Goal: Transaction & Acquisition: Purchase product/service

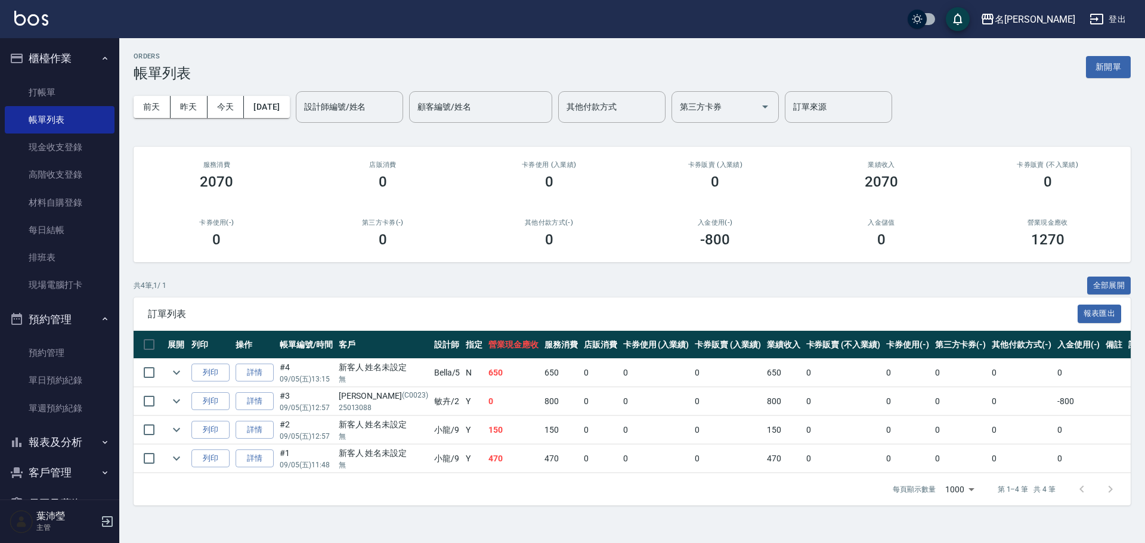
click at [780, 54] on div "ORDERS 帳單列表 新開單" at bounding box center [632, 66] width 997 height 29
click at [58, 95] on link "打帳單" at bounding box center [60, 92] width 110 height 27
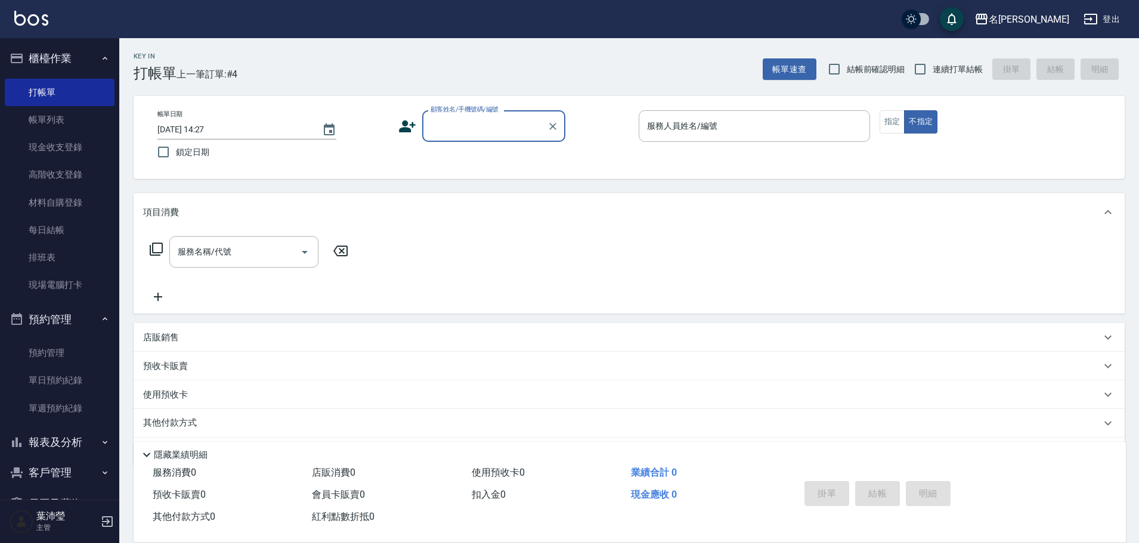
click at [467, 134] on input "顧客姓名/手機號碼/編號" at bounding box center [484, 126] width 114 height 21
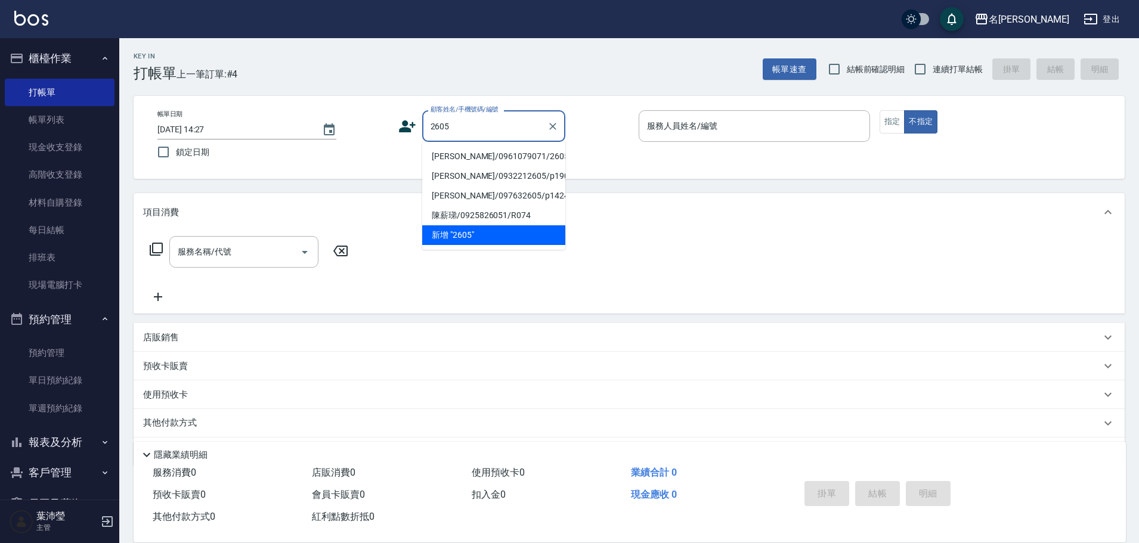
click at [441, 157] on li "[PERSON_NAME]/0961079071/2605" at bounding box center [493, 157] width 143 height 20
type input "[PERSON_NAME]/0961079071/2605"
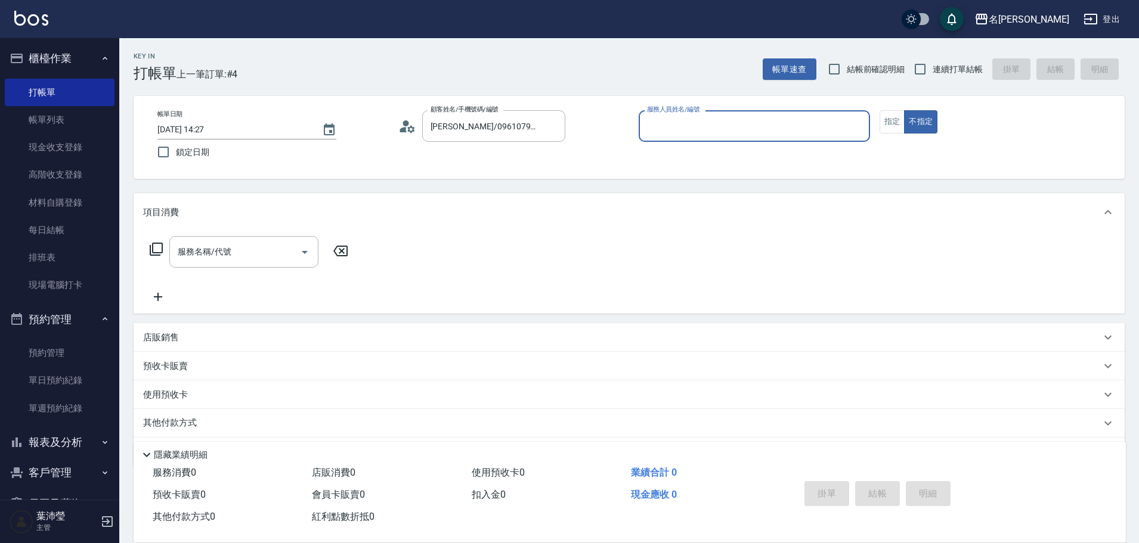
type input "敏卉-2"
click at [885, 125] on button "指定" at bounding box center [892, 121] width 26 height 23
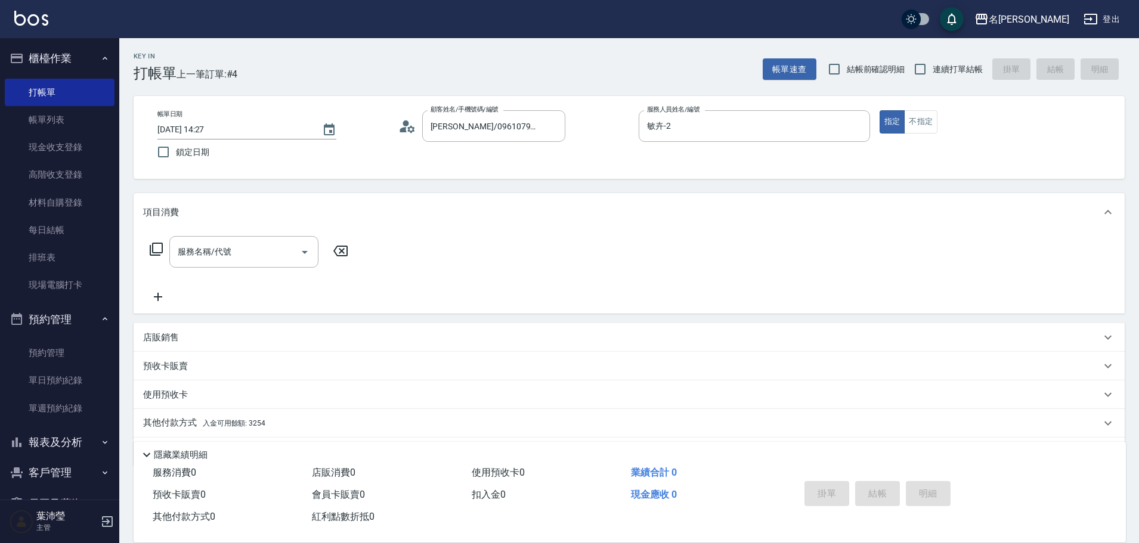
click at [156, 250] on icon at bounding box center [156, 249] width 14 height 14
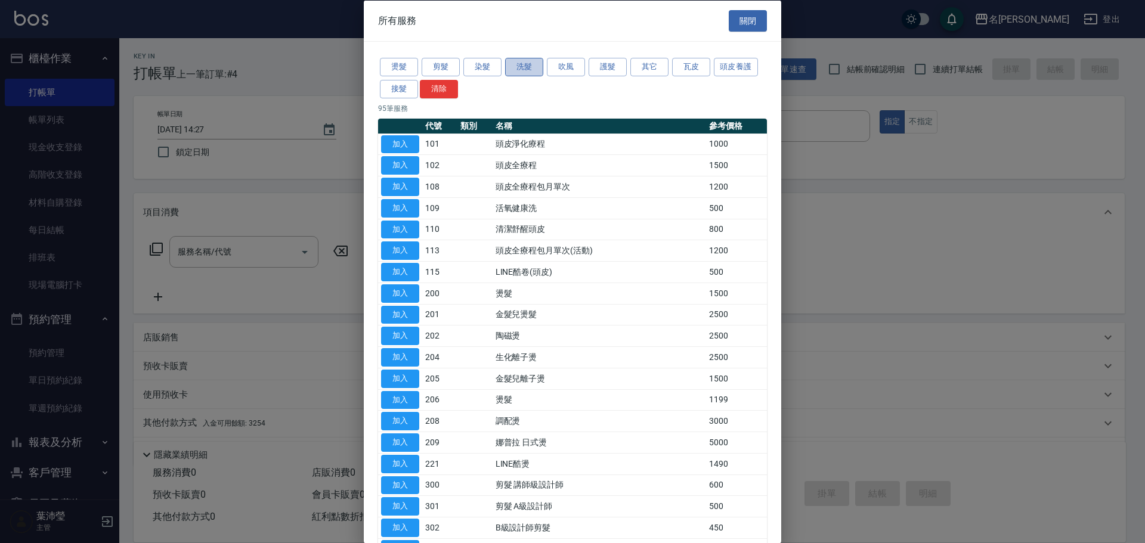
click at [527, 67] on button "洗髮" at bounding box center [524, 67] width 38 height 18
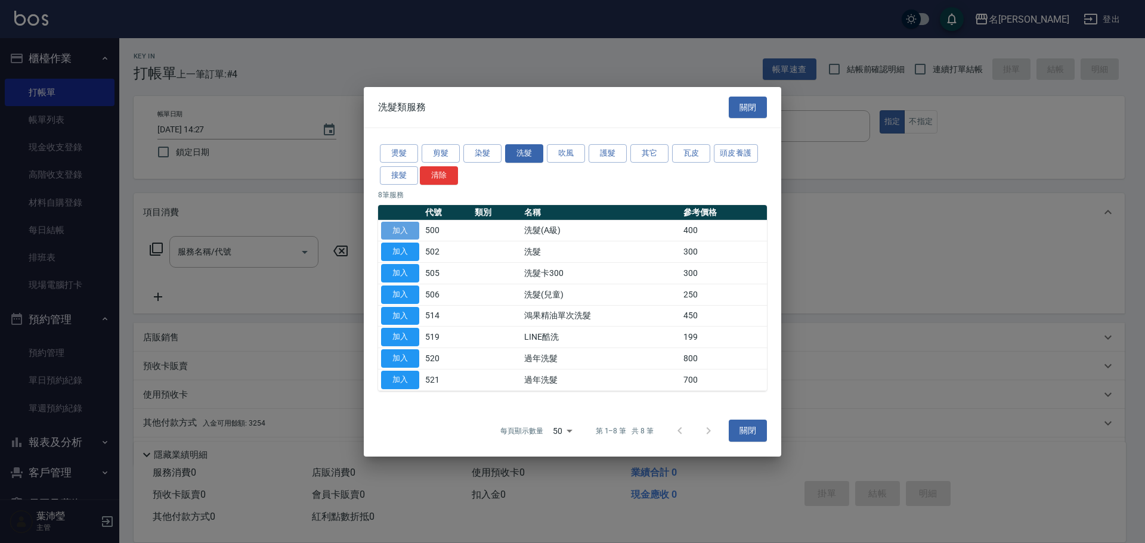
click at [405, 231] on button "加入" at bounding box center [400, 230] width 38 height 18
type input "洗髮(A級)(500)"
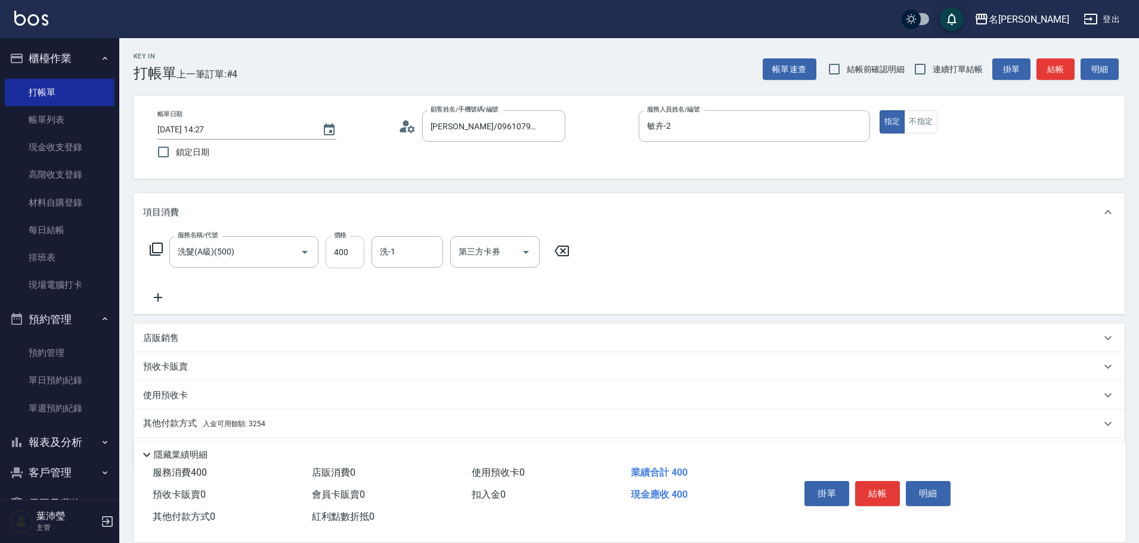
click at [357, 250] on input "400" at bounding box center [345, 252] width 39 height 32
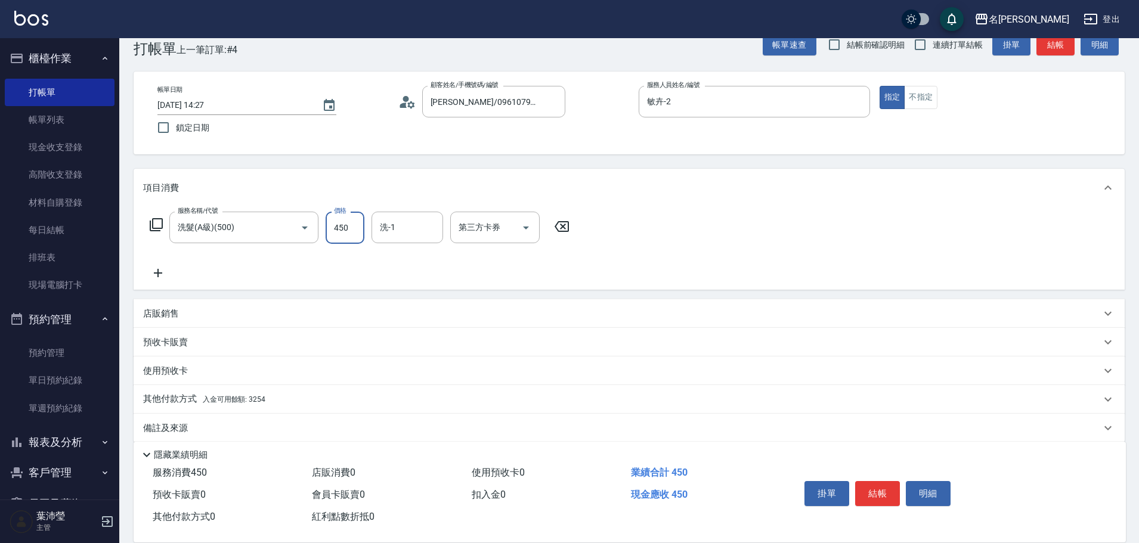
scroll to position [38, 0]
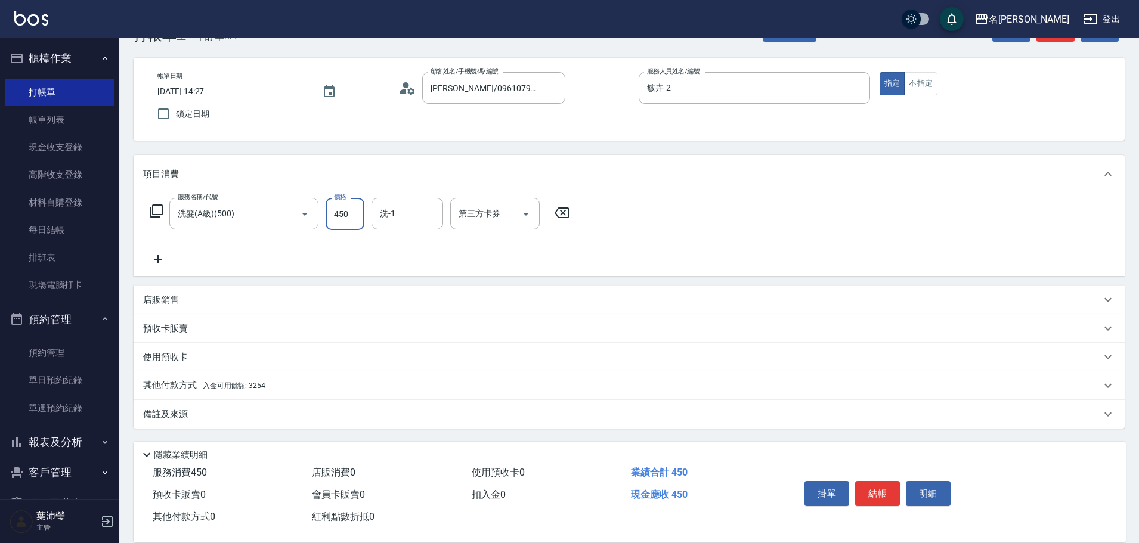
type input "450"
click at [174, 379] on div "其他付款方式 入金可用餘額: 3254" at bounding box center [629, 385] width 991 height 29
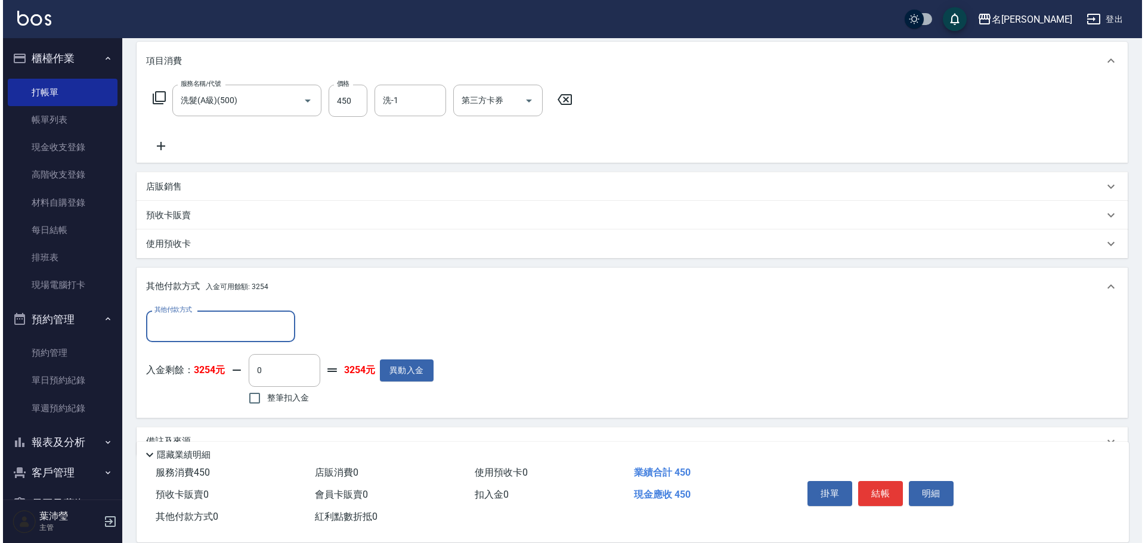
scroll to position [179, 0]
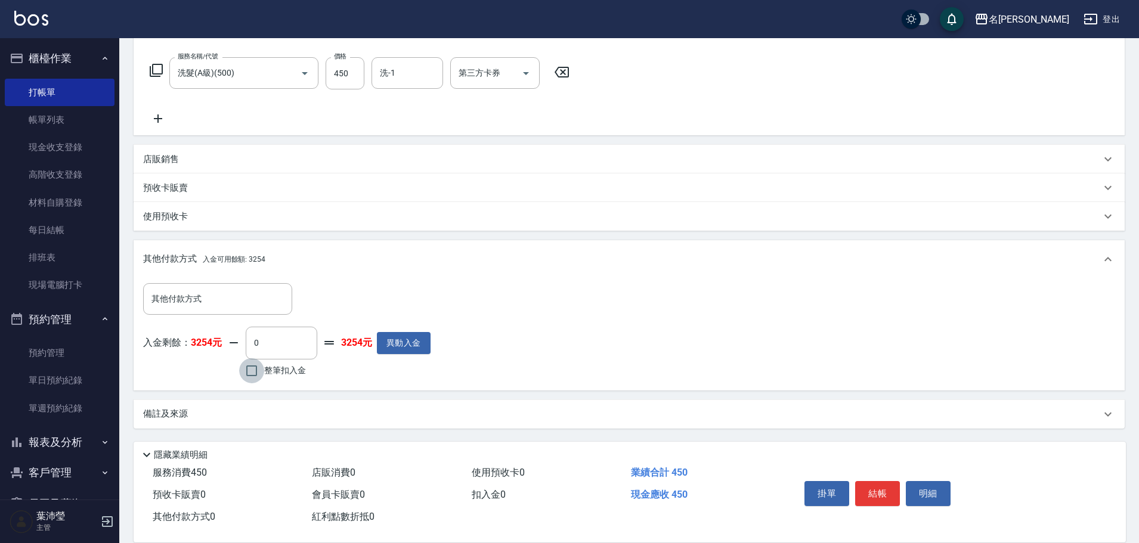
click at [253, 370] on input "整筆扣入金" at bounding box center [251, 370] width 25 height 25
checkbox input "true"
type input "450"
click at [930, 485] on button "明細" at bounding box center [928, 493] width 45 height 25
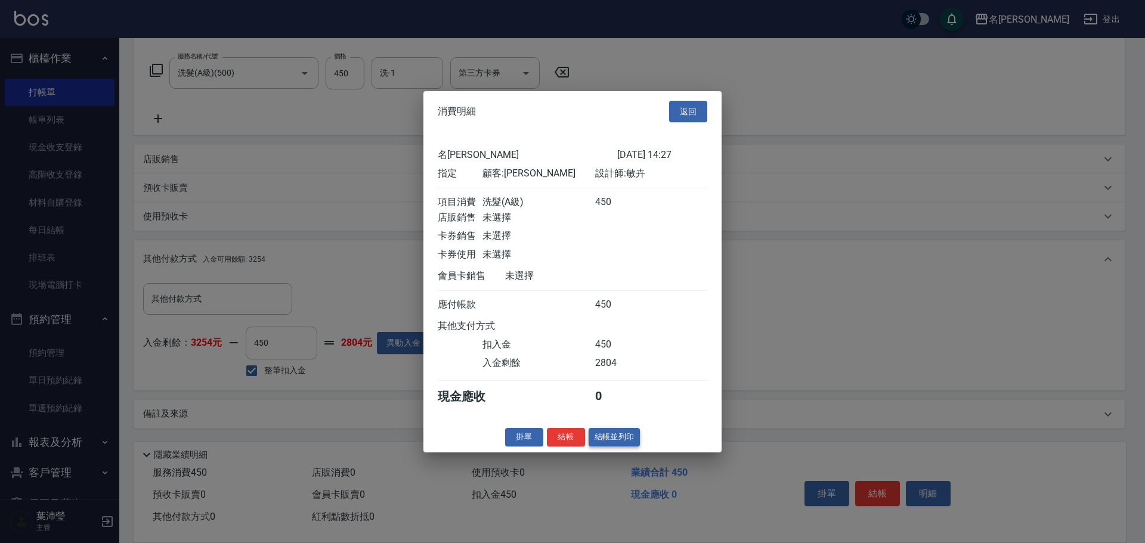
click at [604, 444] on button "結帳並列印" at bounding box center [614, 437] width 52 height 18
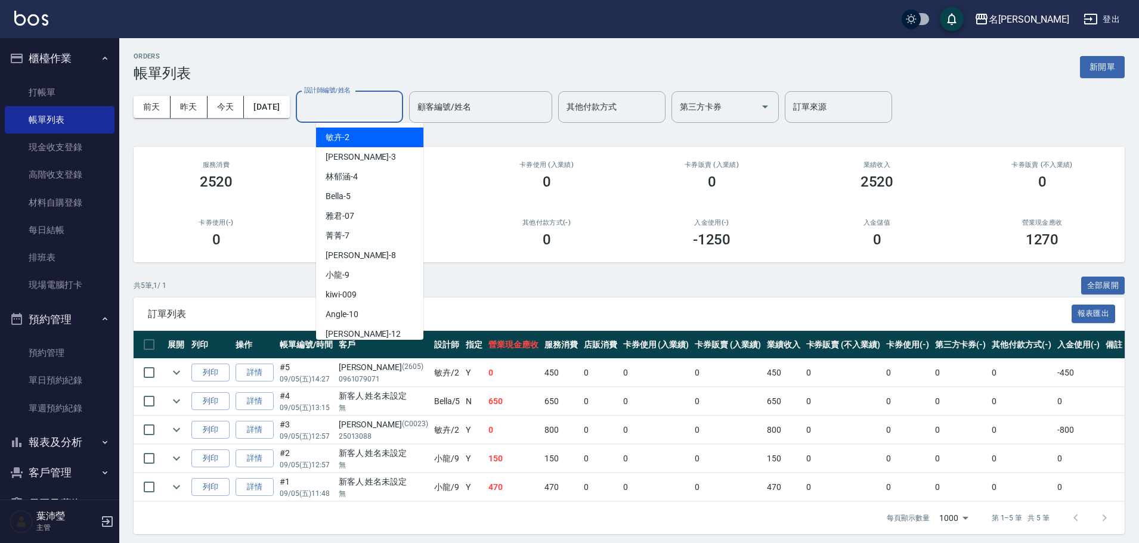
click at [358, 102] on input "設計師編號/姓名" at bounding box center [349, 107] width 97 height 21
click at [360, 137] on div "敏卉 -2" at bounding box center [369, 138] width 107 height 20
type input "敏卉-2"
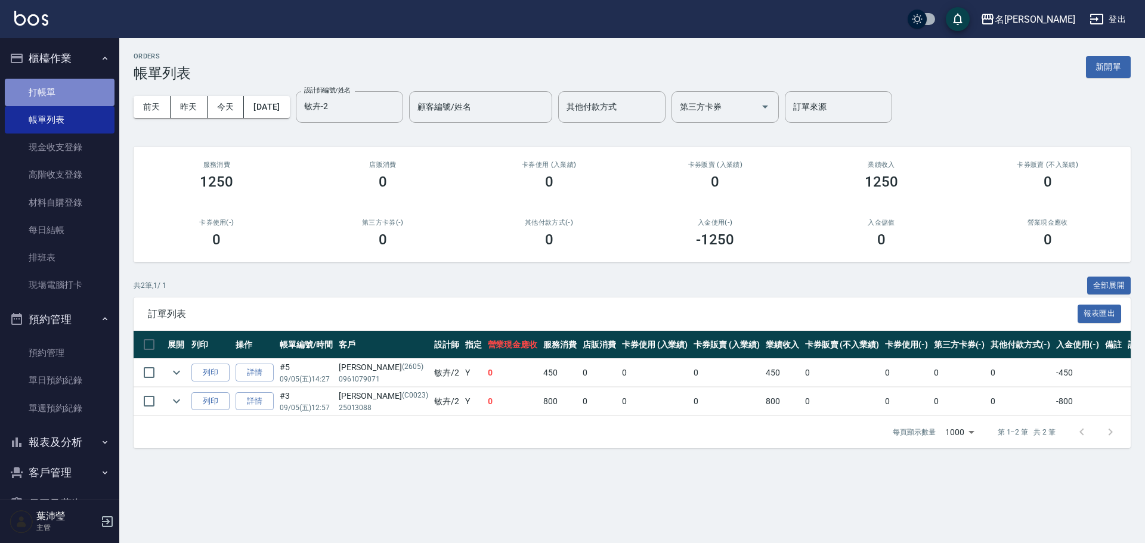
click at [79, 93] on link "打帳單" at bounding box center [60, 92] width 110 height 27
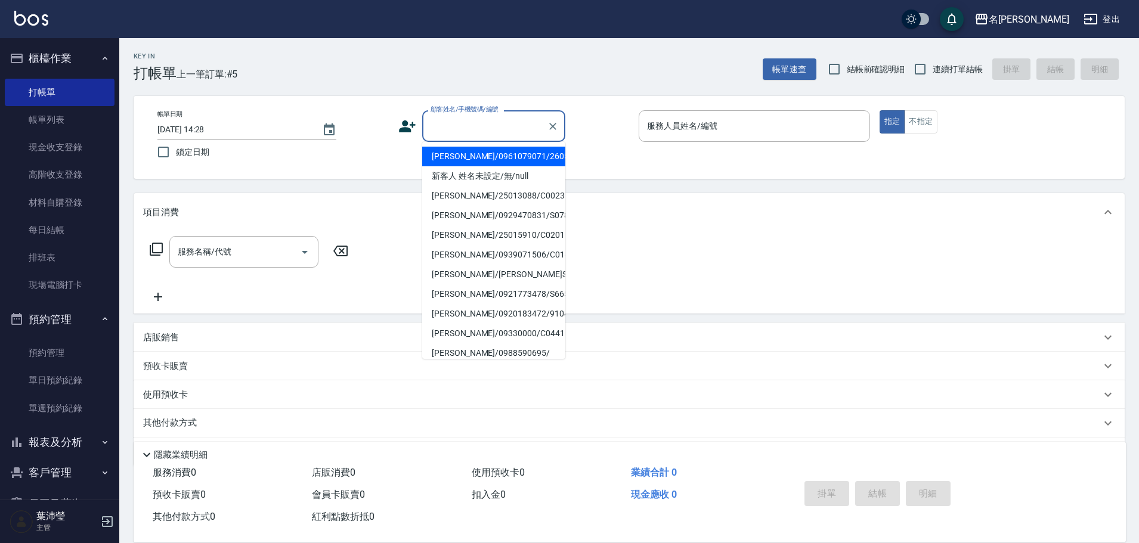
click at [444, 130] on input "顧客姓名/手機號碼/編號" at bounding box center [484, 126] width 114 height 21
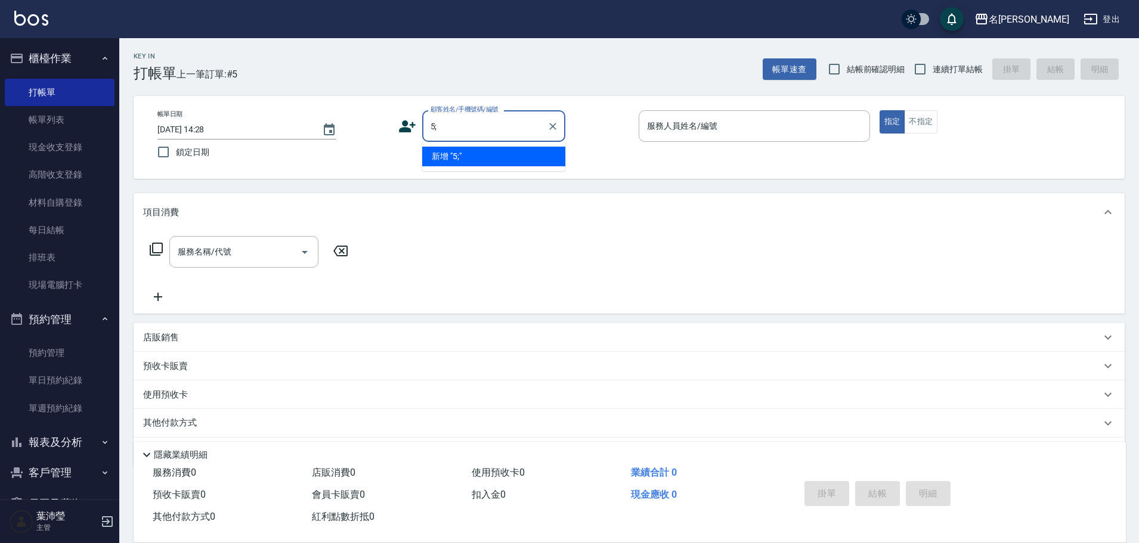
type input "5;"
drag, startPoint x: 461, startPoint y: 123, endPoint x: 414, endPoint y: 131, distance: 47.7
click at [414, 131] on div "顧客姓名/手機號碼/編號 5; 顧客姓名/手機號碼/編號" at bounding box center [513, 126] width 231 height 32
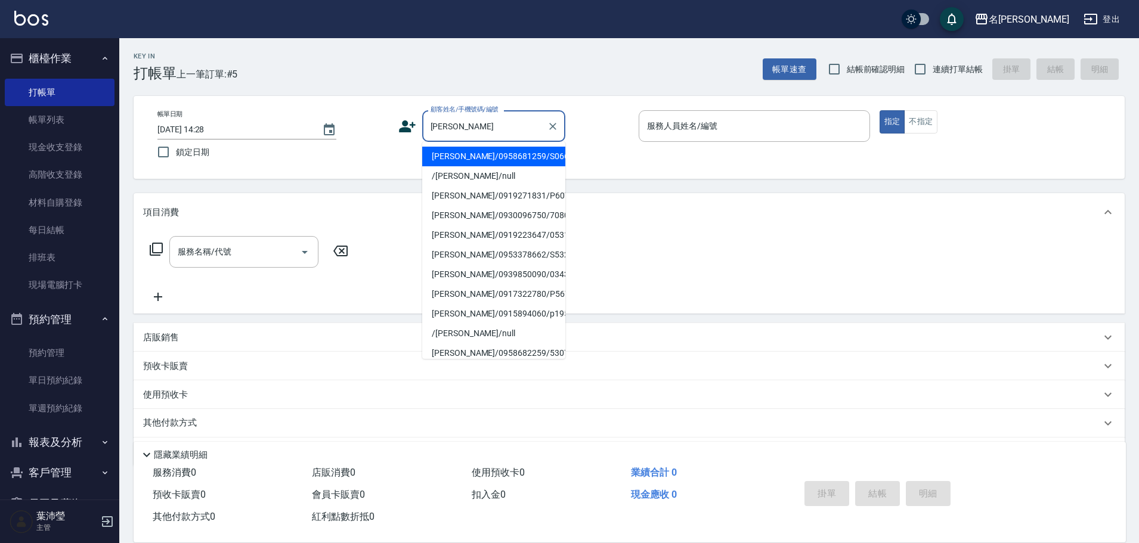
click at [468, 160] on li "[PERSON_NAME]/0958681259/S0660" at bounding box center [493, 157] width 143 height 20
type input "[PERSON_NAME]/0958681259/S0660"
type input "Angle-10"
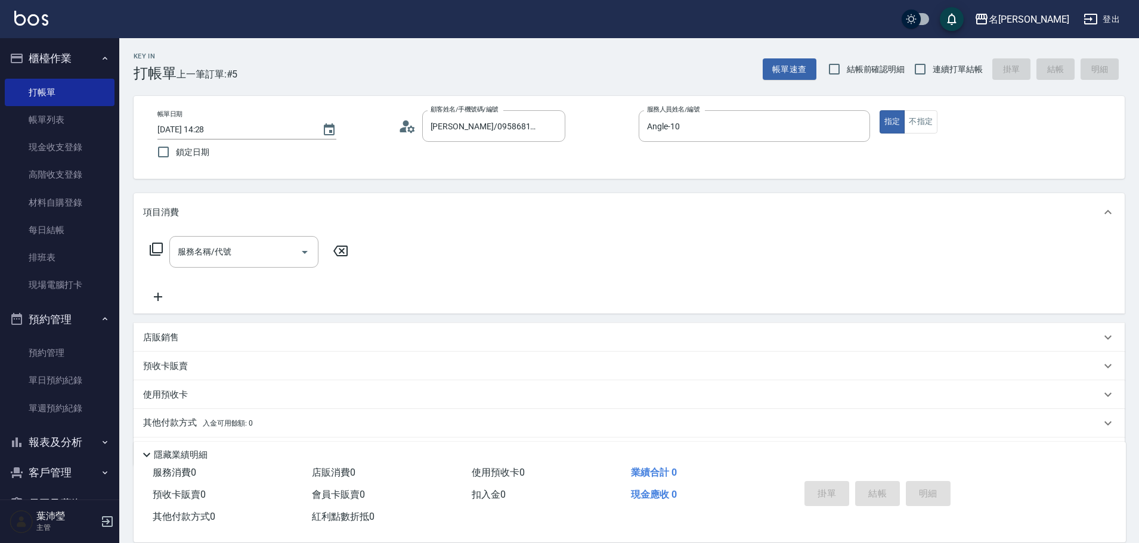
click at [410, 131] on icon at bounding box center [410, 128] width 7 height 7
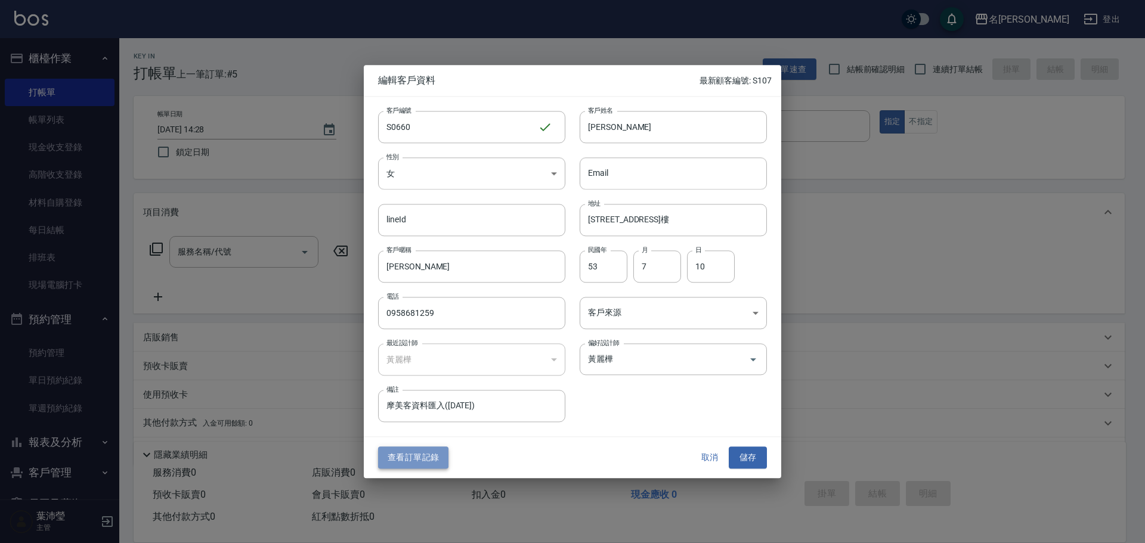
click at [407, 457] on button "查看訂單記錄" at bounding box center [413, 458] width 70 height 22
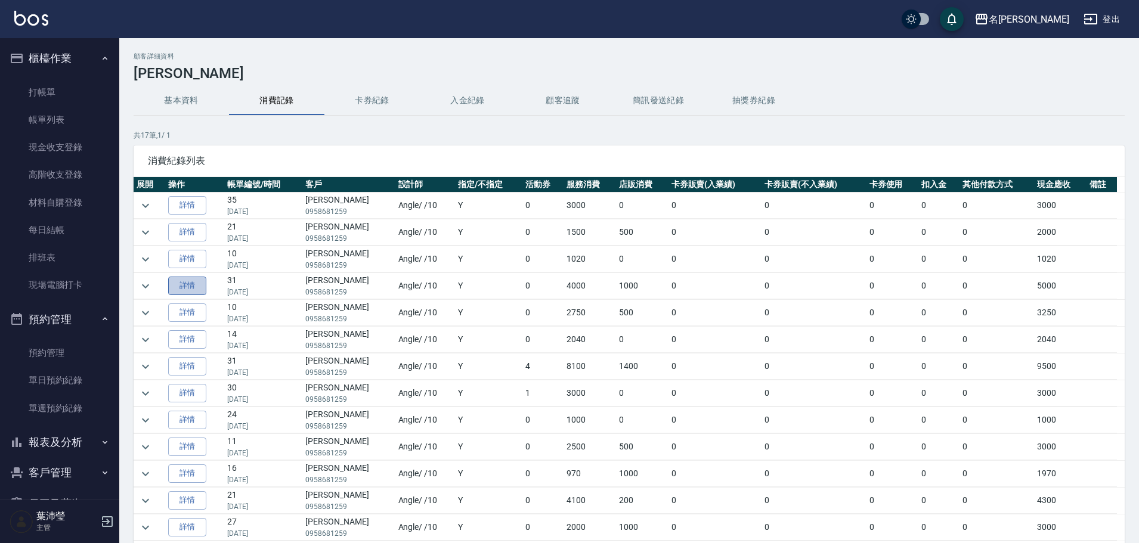
click at [196, 287] on link "詳情" at bounding box center [187, 286] width 38 height 18
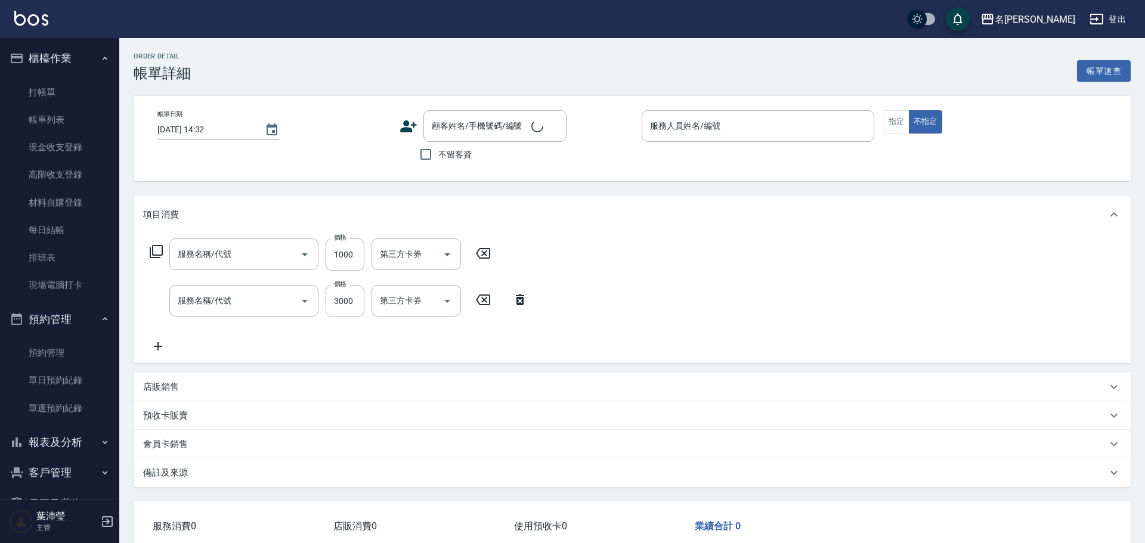
type input "[DATE] 20:30"
type input "Angle-10"
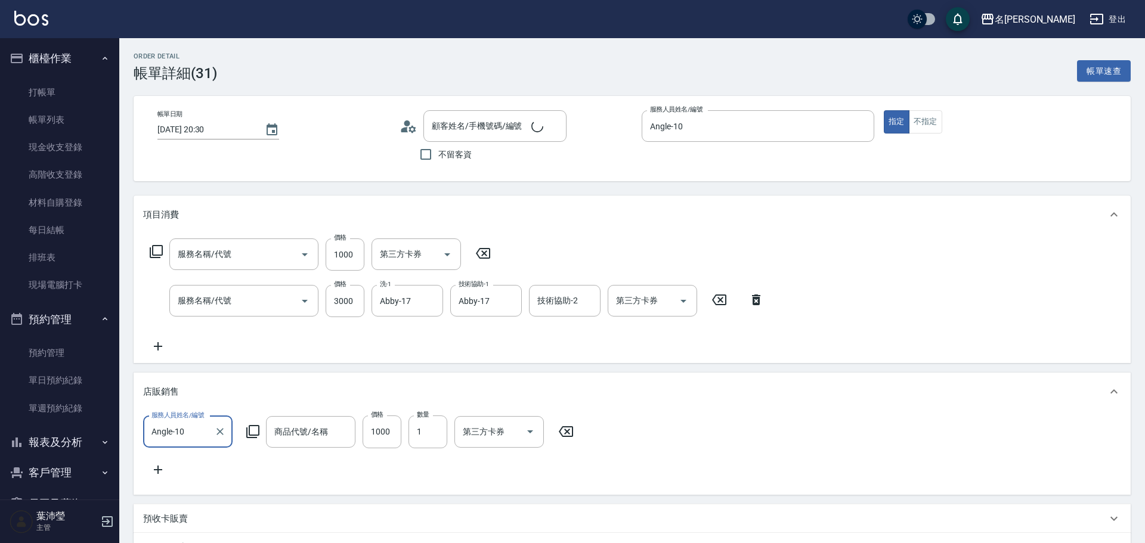
type input "結構2劑護髮(單次)(602)"
type input "金髮兒燙髮(201)"
type input "優油系列髮根豐量噴霧"
type input "[PERSON_NAME]/0958681259/S0660"
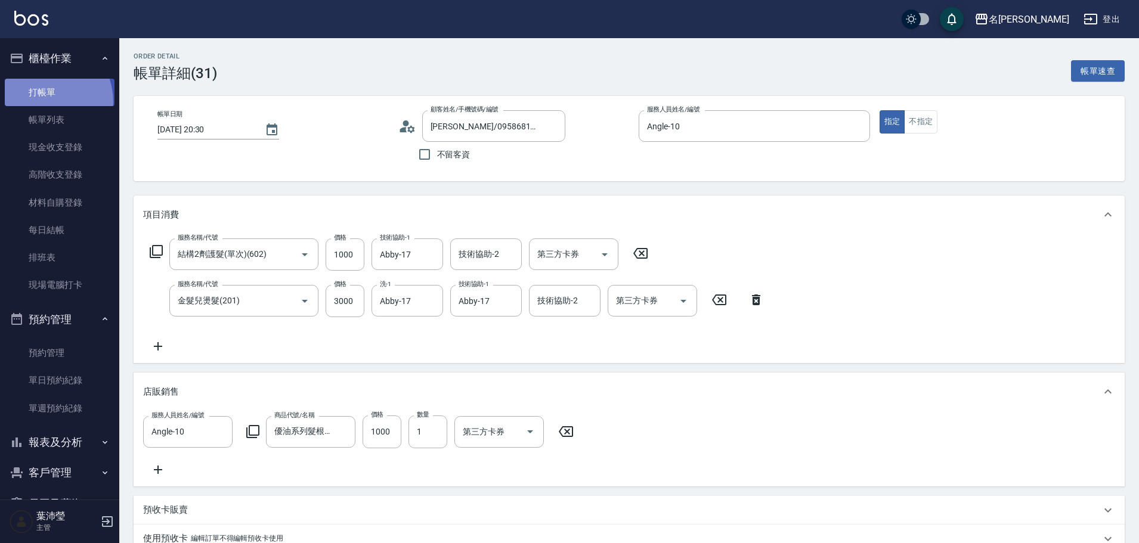
click at [42, 101] on link "打帳單" at bounding box center [60, 92] width 110 height 27
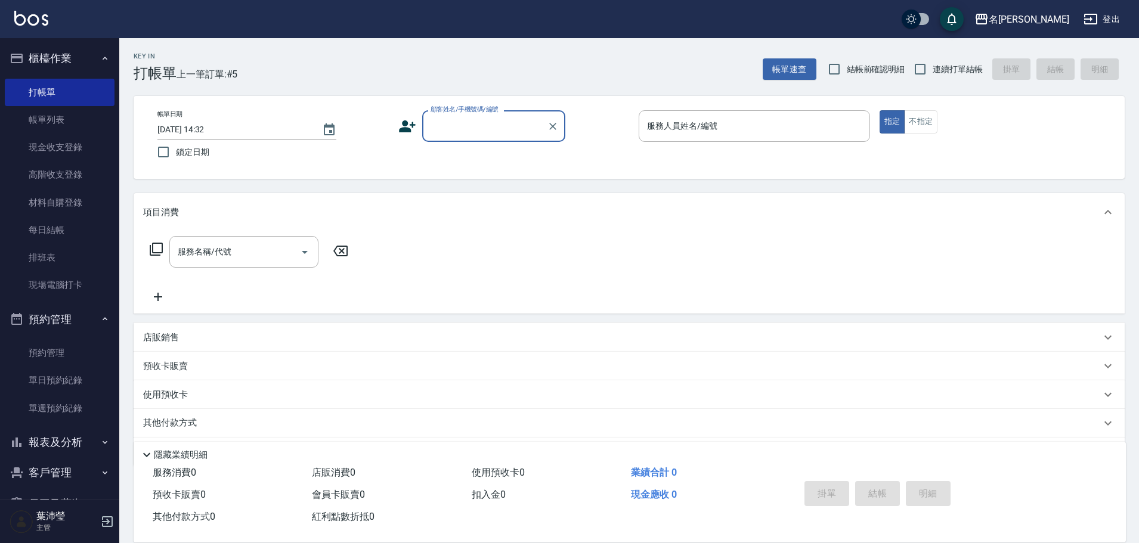
click at [525, 119] on input "顧客姓名/手機號碼/編號" at bounding box center [484, 126] width 114 height 21
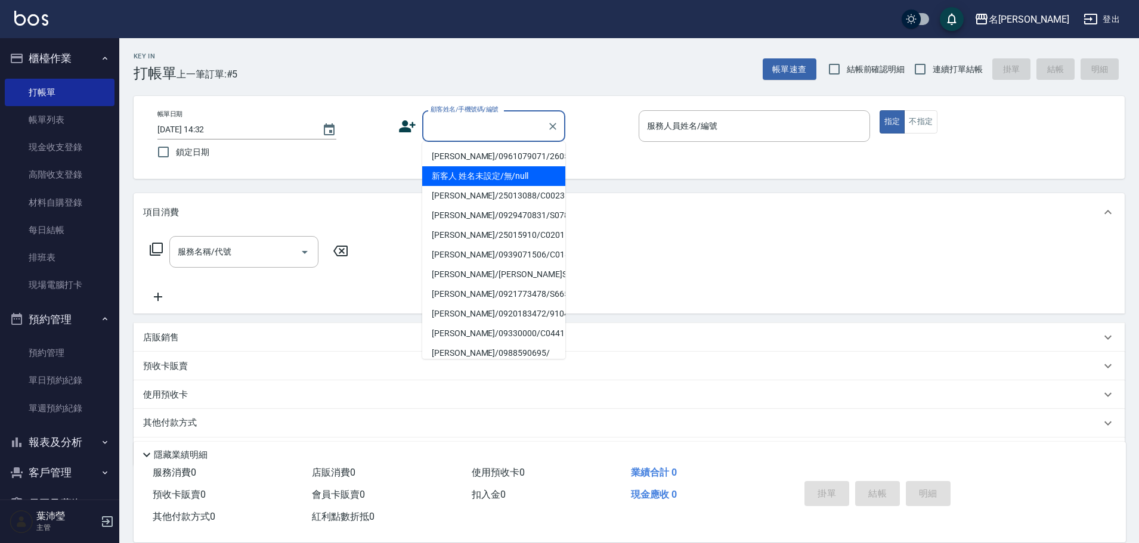
click at [484, 178] on li "新客人 姓名未設定/無/null" at bounding box center [493, 176] width 143 height 20
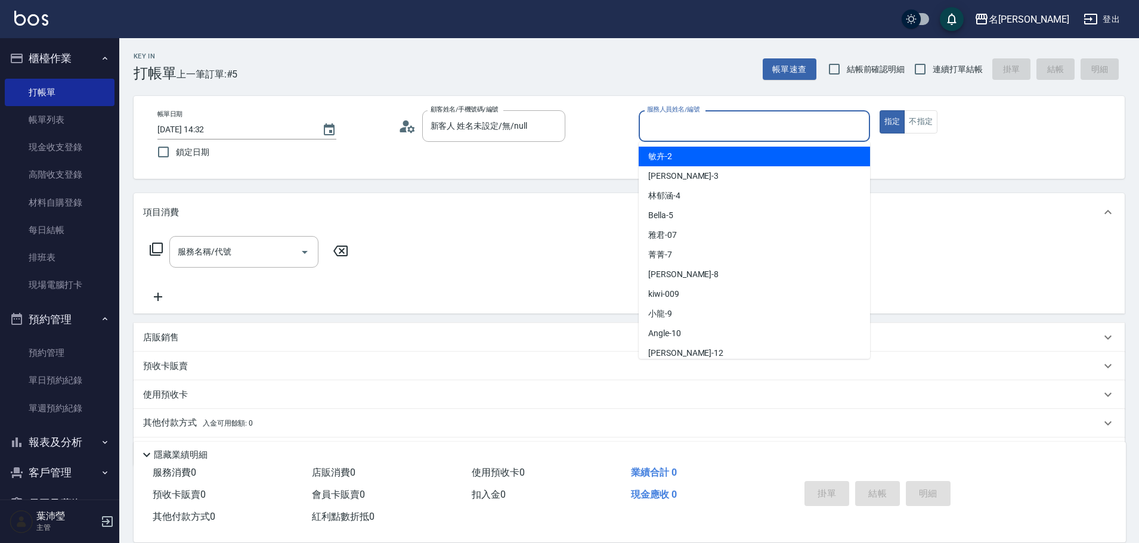
click at [695, 132] on input "服務人員姓名/編號" at bounding box center [754, 126] width 221 height 21
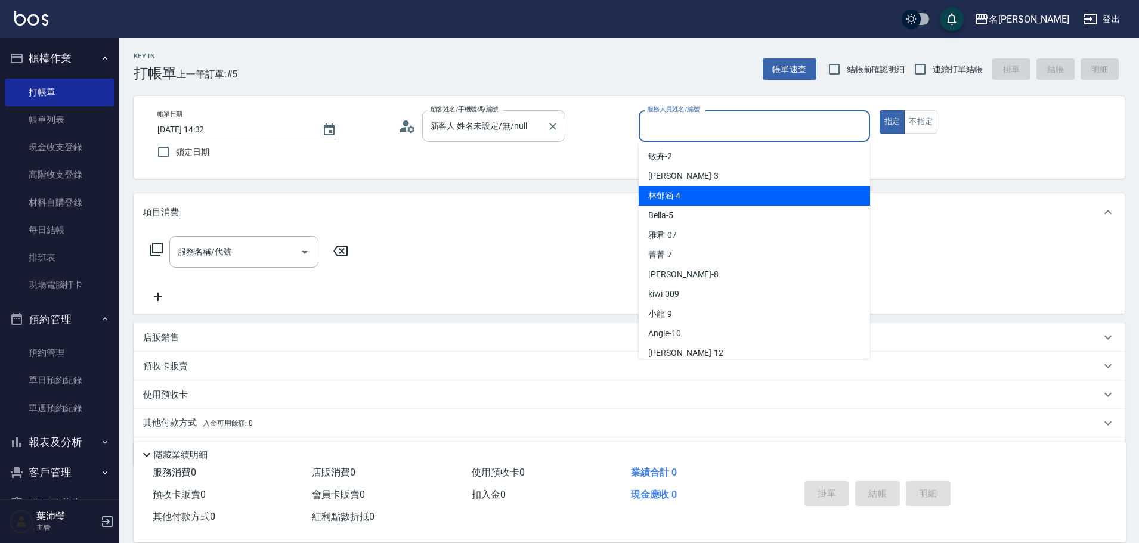
click at [542, 135] on div "新客人 姓名未設定/無/null 顧客姓名/手機號碼/編號" at bounding box center [493, 126] width 143 height 32
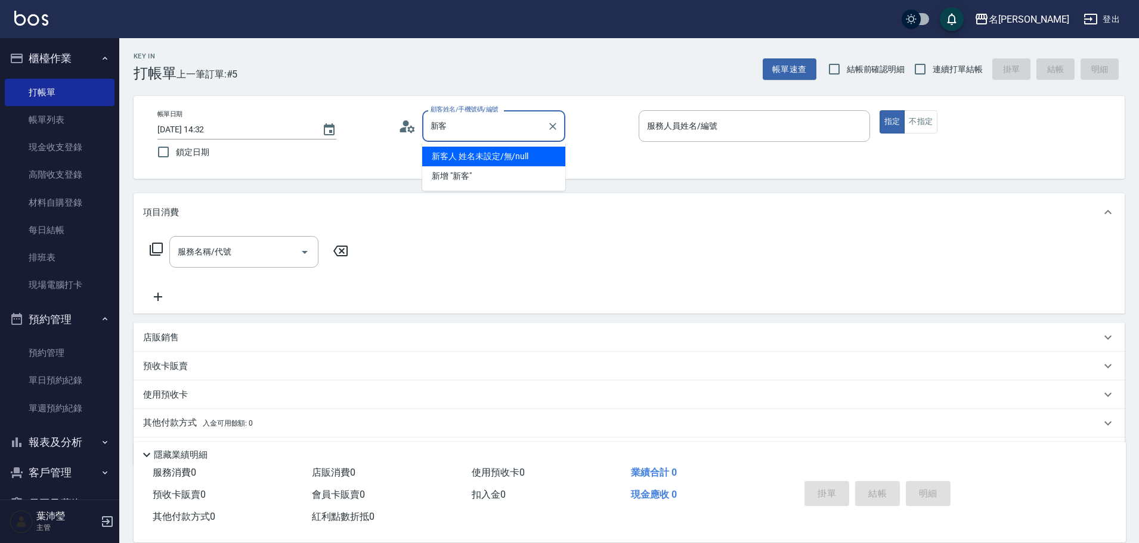
type input "新"
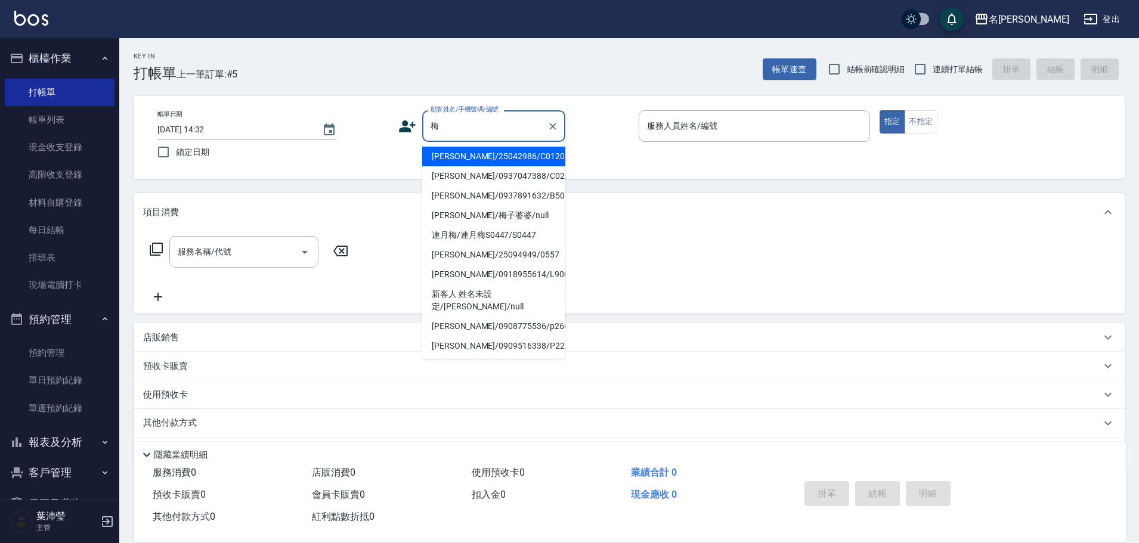
click at [512, 218] on li "[PERSON_NAME]/梅子婆婆/null" at bounding box center [493, 216] width 143 height 20
type input "[PERSON_NAME]/梅子婆婆/null"
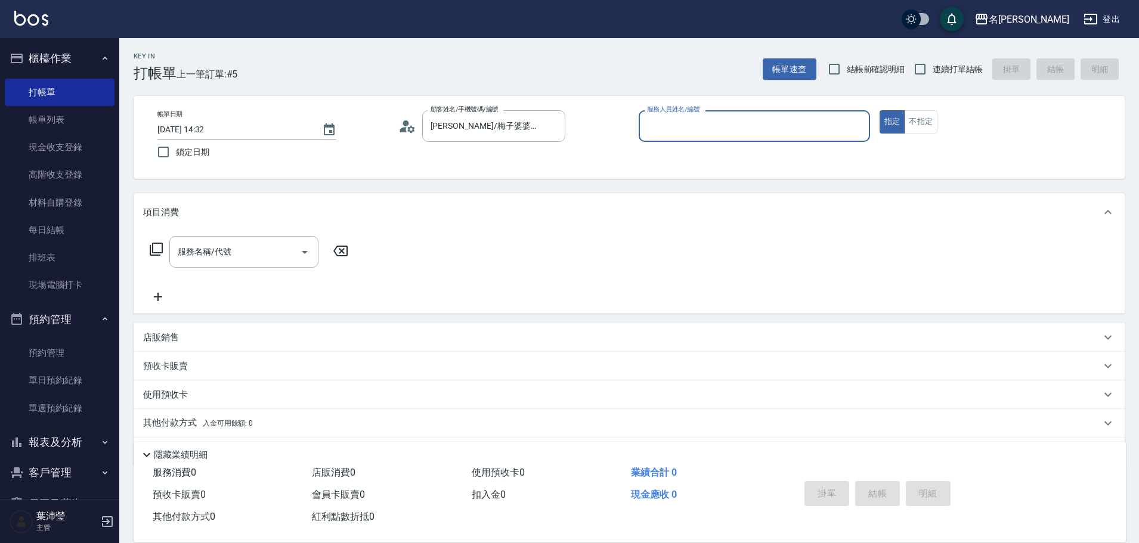
click at [693, 129] on input "服務人員姓名/編號" at bounding box center [754, 126] width 221 height 21
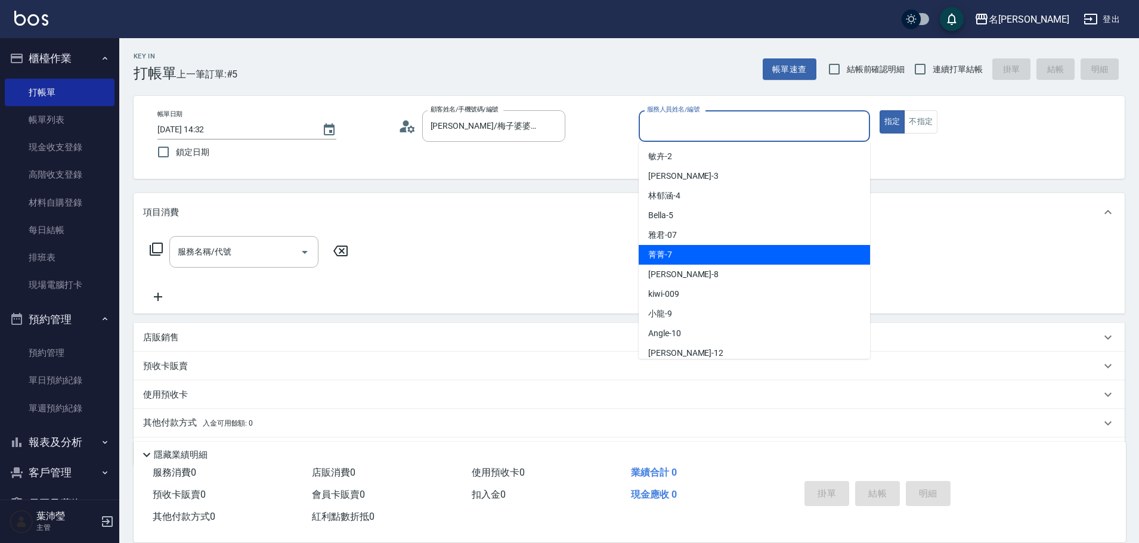
click at [665, 253] on span "菁菁 -7" at bounding box center [660, 255] width 24 height 13
type input "菁菁-7"
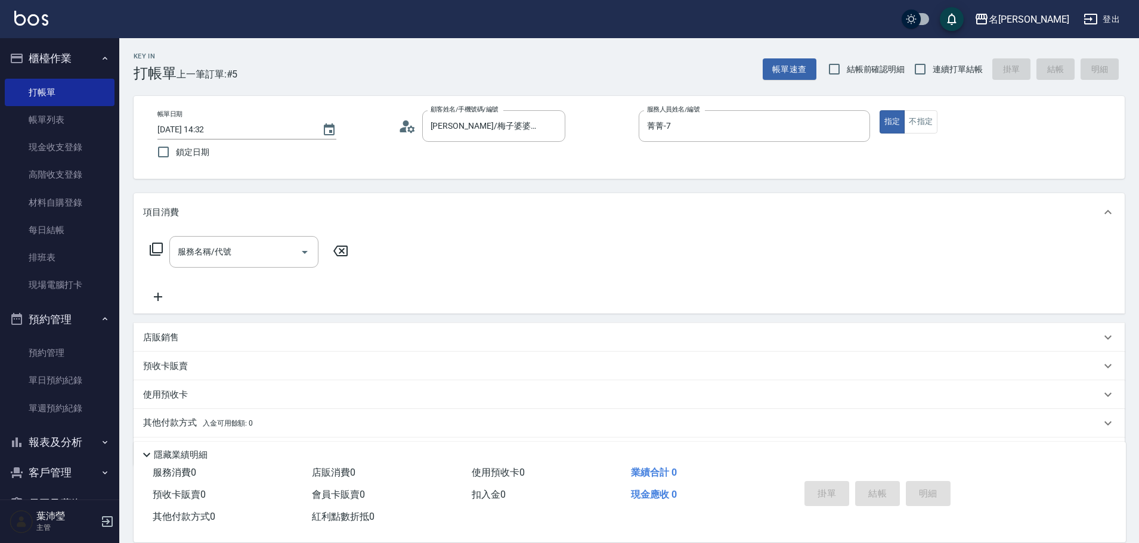
click at [154, 250] on icon at bounding box center [156, 249] width 14 height 14
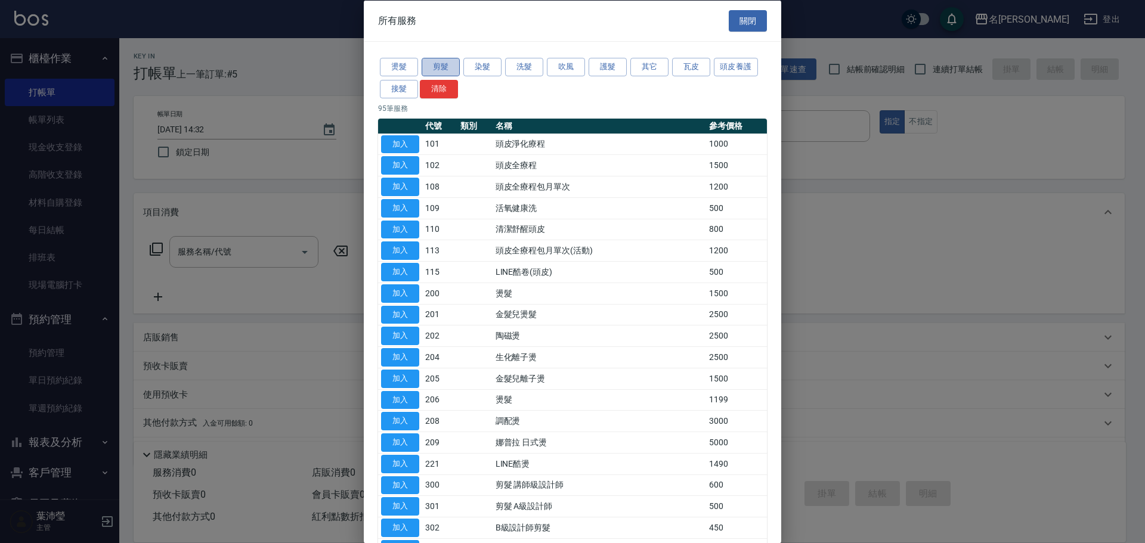
click at [435, 71] on button "剪髮" at bounding box center [441, 67] width 38 height 18
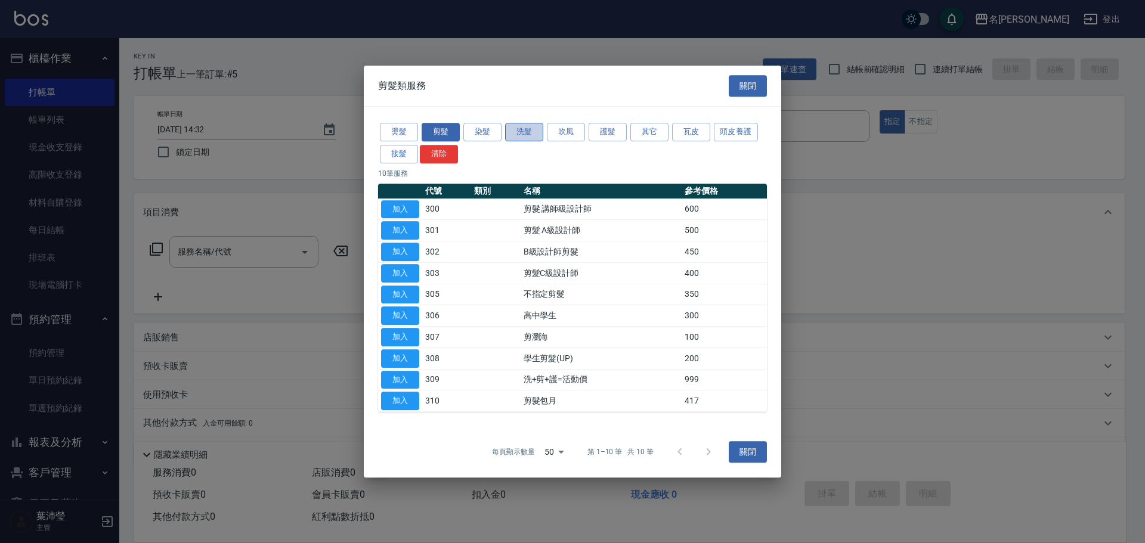
click at [528, 128] on button "洗髮" at bounding box center [524, 132] width 38 height 18
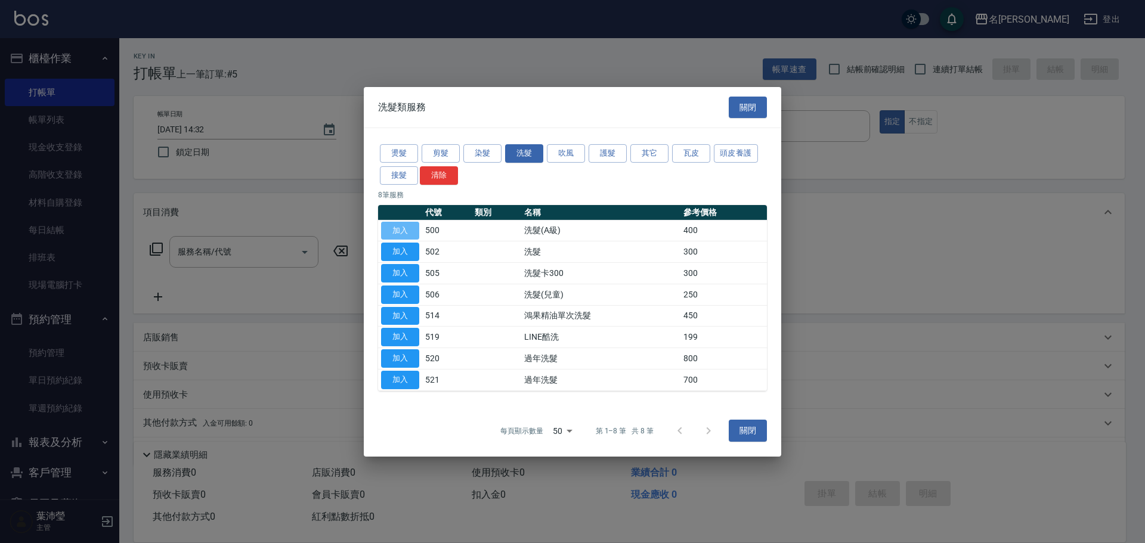
click at [402, 233] on button "加入" at bounding box center [400, 230] width 38 height 18
type input "洗髮(A級)(500)"
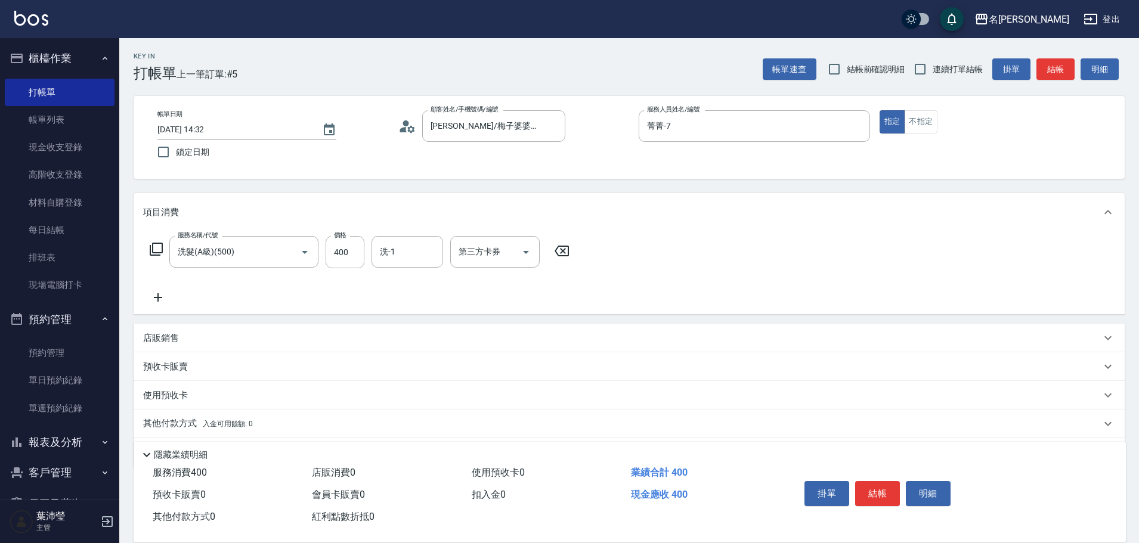
scroll to position [38, 0]
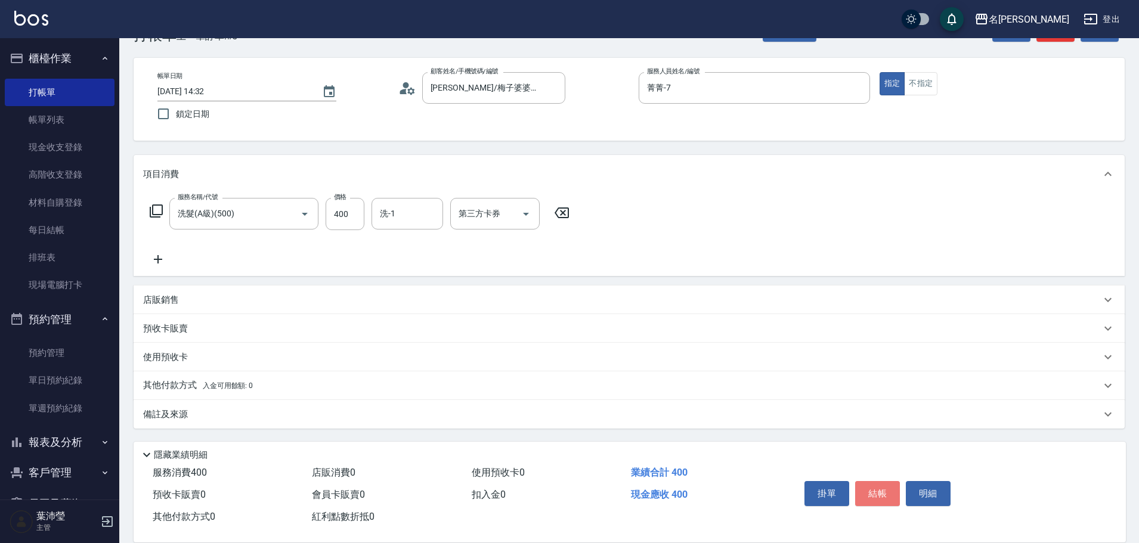
click at [884, 488] on button "結帳" at bounding box center [877, 493] width 45 height 25
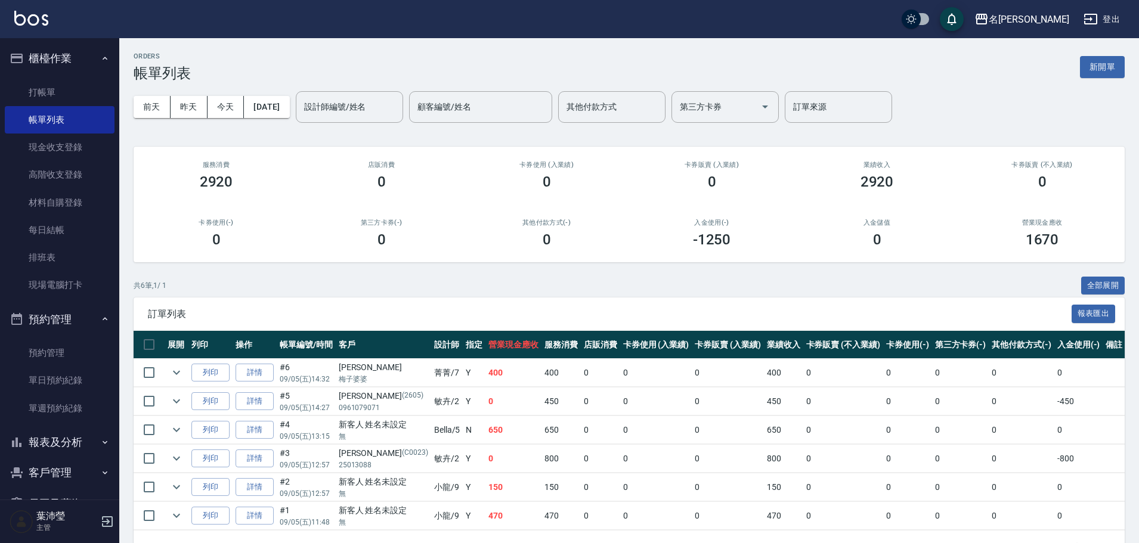
drag, startPoint x: 574, startPoint y: 527, endPoint x: 556, endPoint y: 523, distance: 18.4
click at [581, 525] on td "0" at bounding box center [600, 516] width 39 height 28
click at [51, 98] on link "打帳單" at bounding box center [60, 92] width 110 height 27
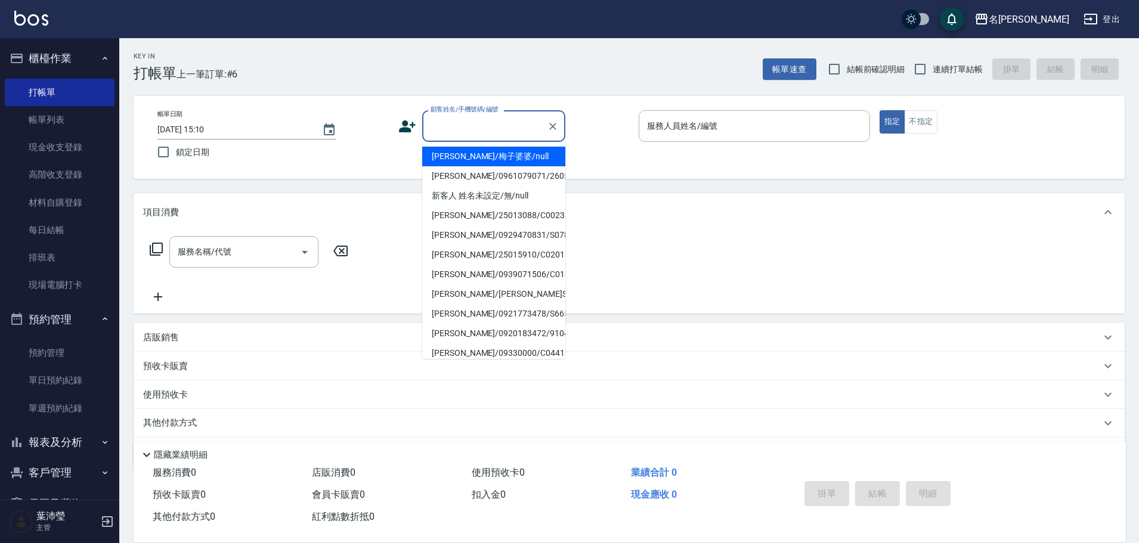
click at [461, 129] on input "顧客姓名/手機號碼/編號" at bounding box center [484, 126] width 114 height 21
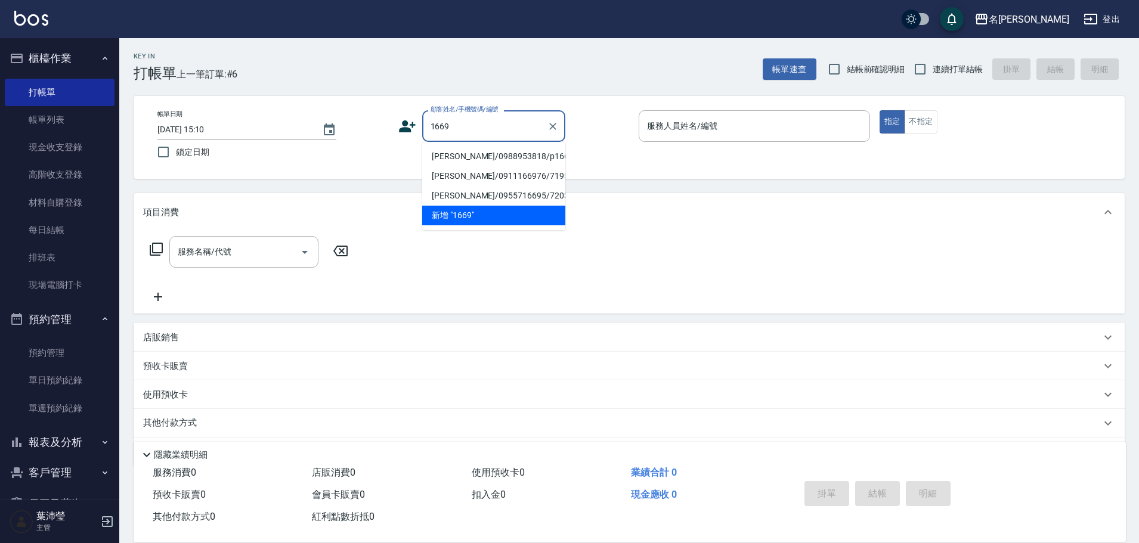
click at [467, 156] on li "[PERSON_NAME]/0988953818/p1669" at bounding box center [493, 157] width 143 height 20
type input "[PERSON_NAME]/0988953818/p1669"
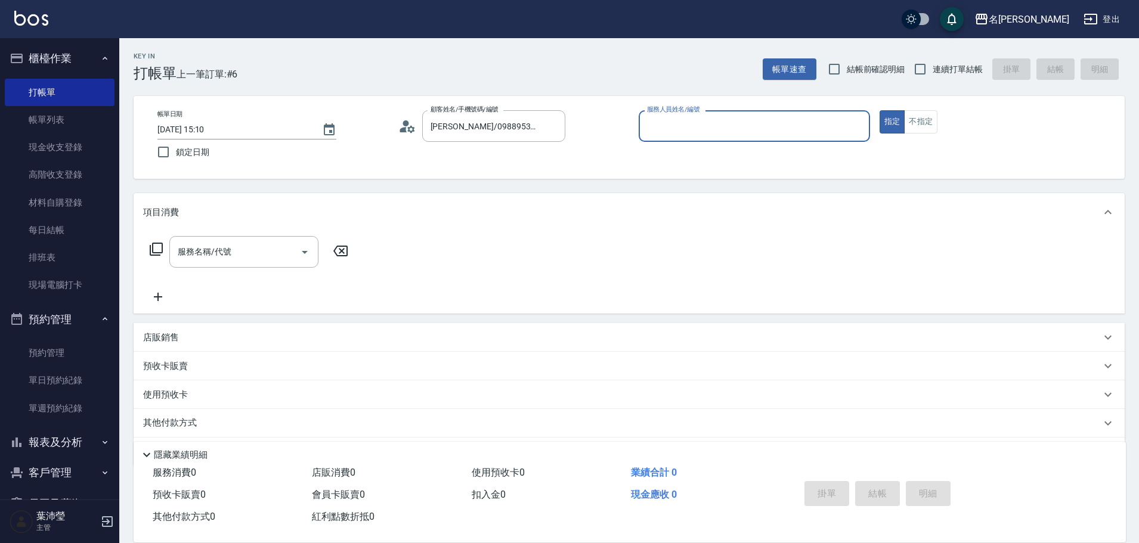
type input "Bella-5"
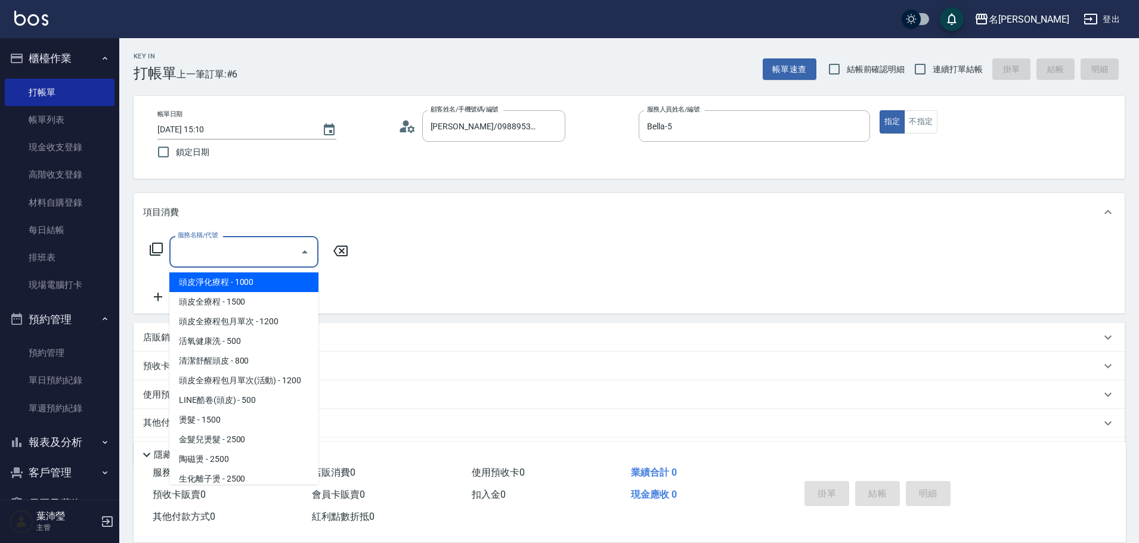
click at [246, 261] on input "服務名稱/代號" at bounding box center [235, 251] width 120 height 21
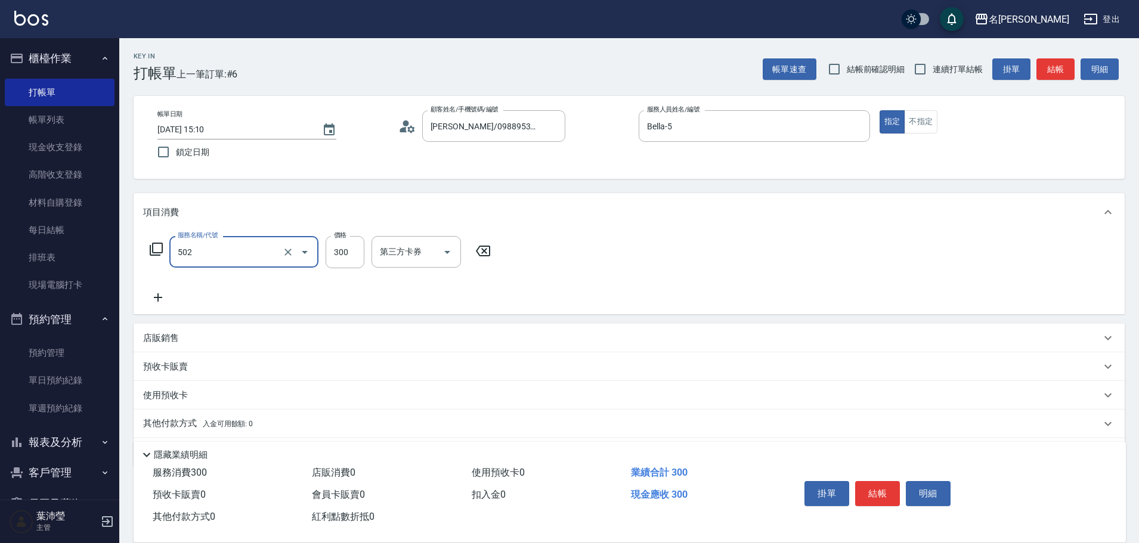
type input "洗髮(502)"
click at [153, 303] on icon at bounding box center [158, 297] width 30 height 14
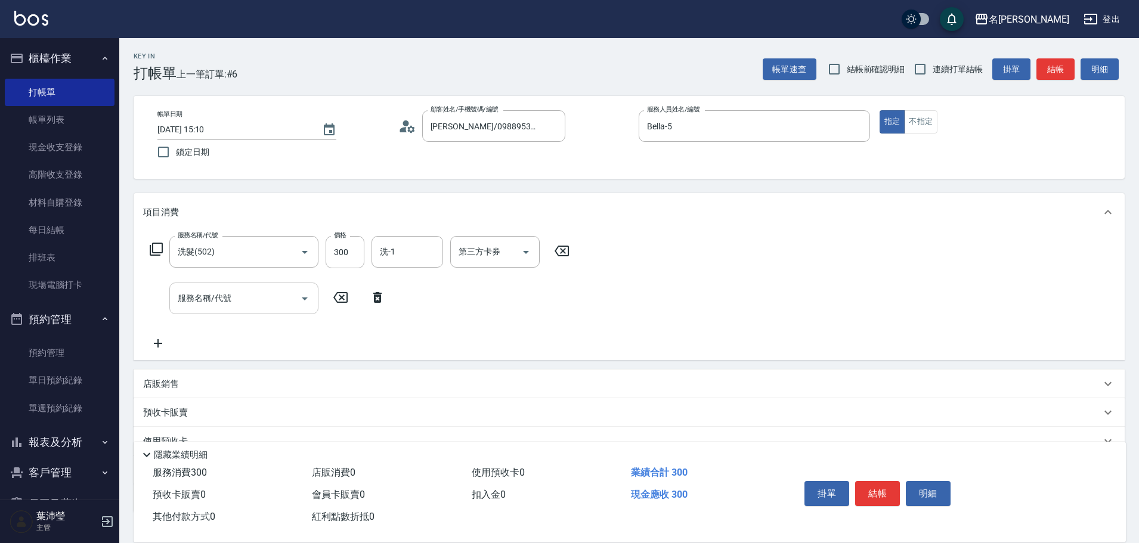
click at [172, 300] on div "服務名稱/代號 服務名稱/代號" at bounding box center [267, 299] width 249 height 32
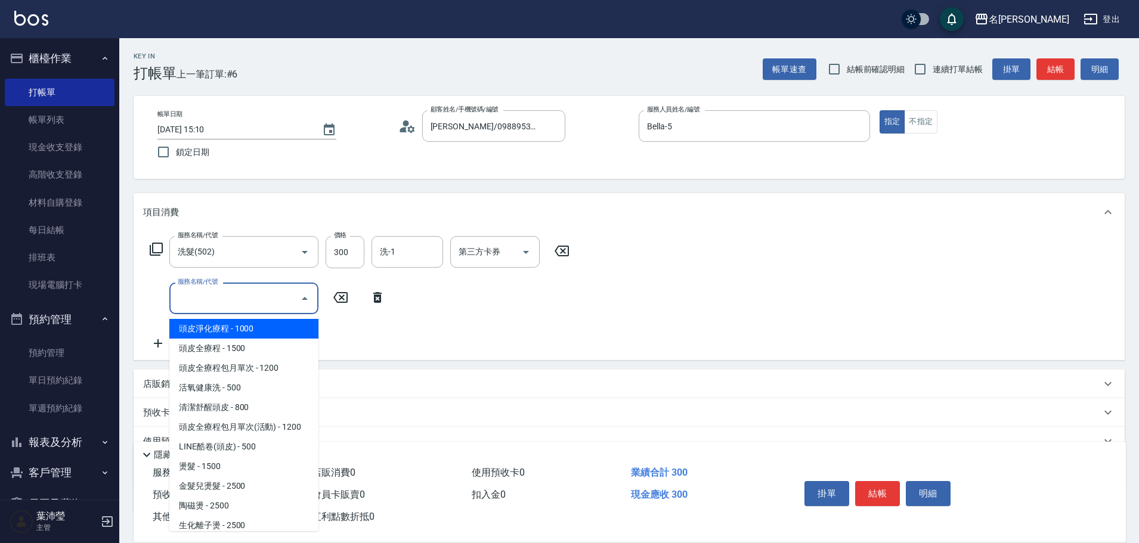
click at [196, 297] on input "服務名稱/代號" at bounding box center [235, 298] width 120 height 21
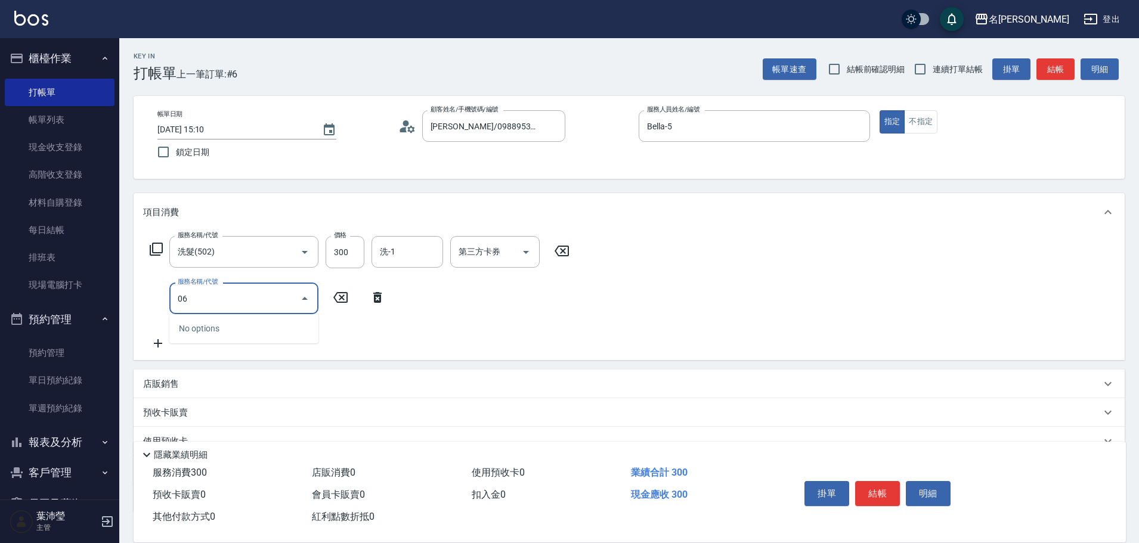
drag, startPoint x: 217, startPoint y: 299, endPoint x: 149, endPoint y: 307, distance: 68.4
click at [149, 307] on div "服務名稱/代號 06 服務名稱/代號" at bounding box center [267, 299] width 249 height 32
type input "高中學生(306)"
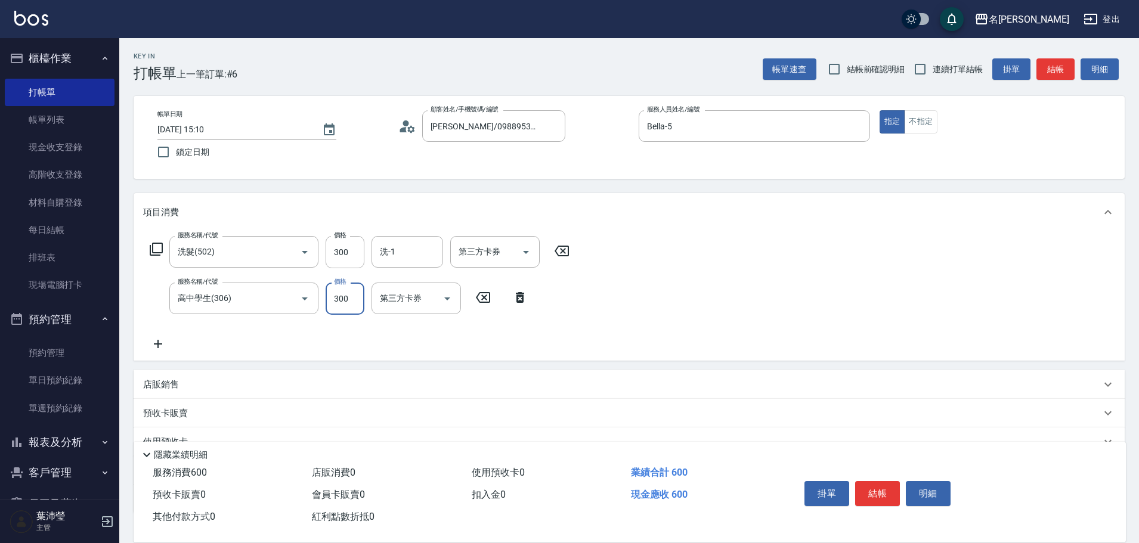
click at [331, 293] on input "300" at bounding box center [345, 299] width 39 height 32
type input "400"
click at [1046, 70] on button "結帳" at bounding box center [1055, 69] width 38 height 22
